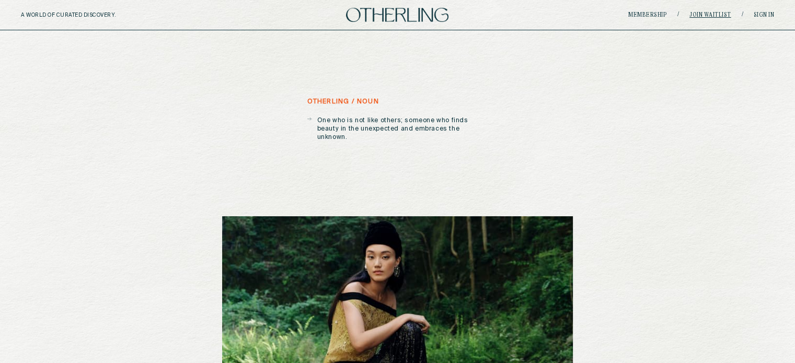
click at [713, 15] on link "Join waitlist" at bounding box center [710, 15] width 42 height 6
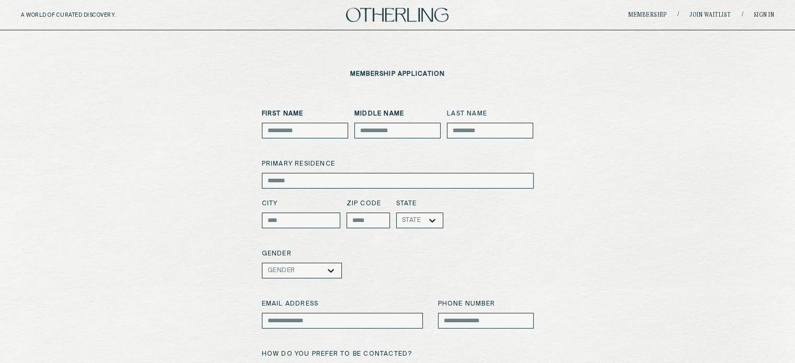
click at [432, 13] on img at bounding box center [397, 15] width 102 height 14
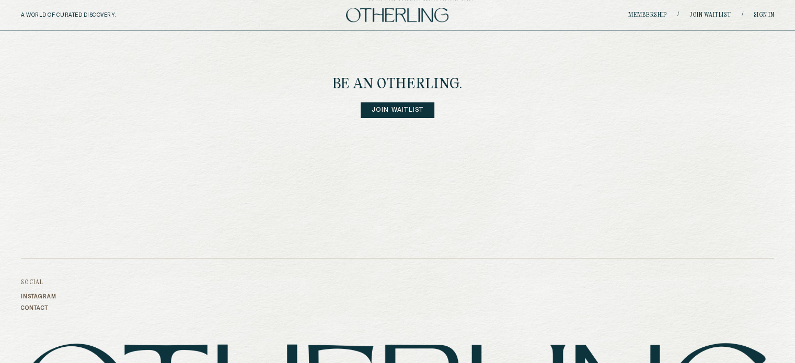
scroll to position [1415, 0]
click at [641, 16] on link "Membership" at bounding box center [647, 15] width 39 height 6
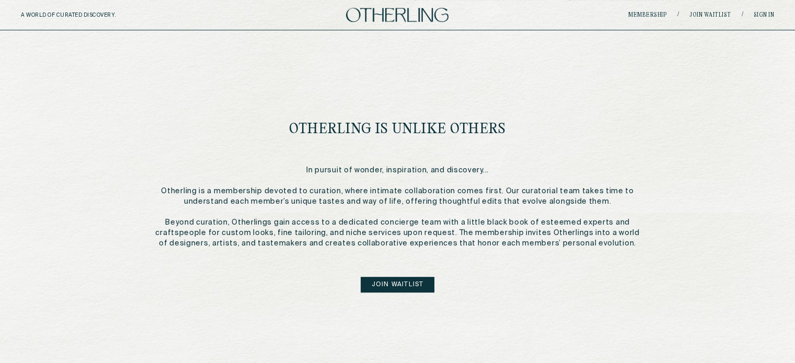
scroll to position [489, 0]
click at [713, 14] on link "Join waitlist" at bounding box center [710, 15] width 42 height 6
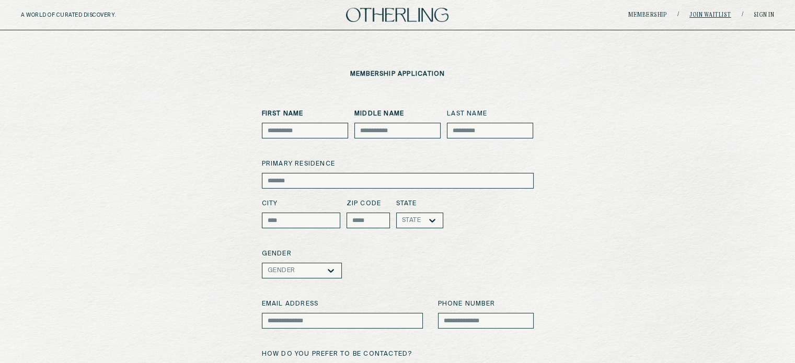
click at [708, 15] on link "Join waitlist" at bounding box center [710, 15] width 42 height 6
click at [416, 21] on img at bounding box center [397, 15] width 102 height 14
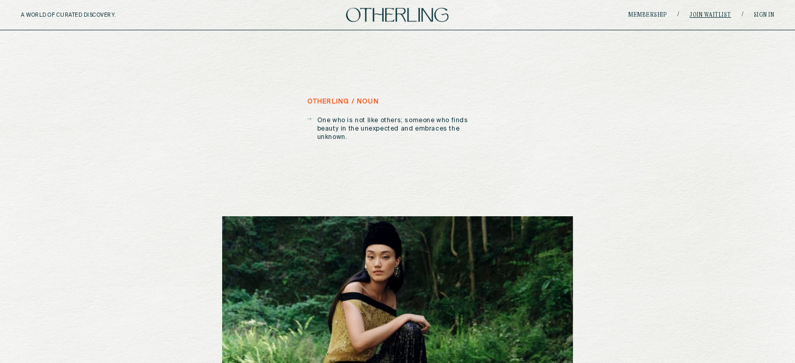
click at [719, 14] on link "Join waitlist" at bounding box center [710, 15] width 42 height 6
